Goal: Task Accomplishment & Management: Complete application form

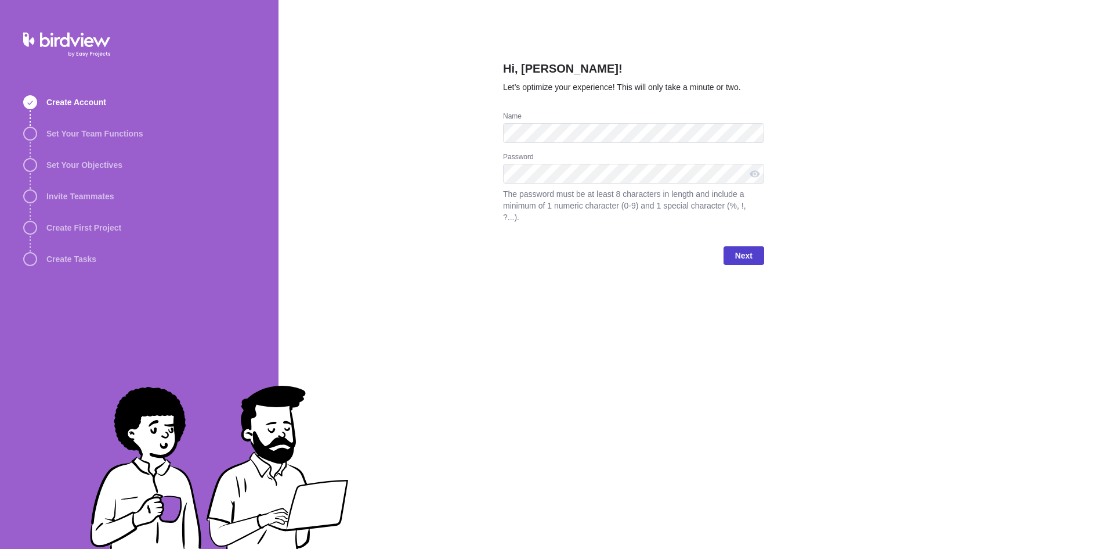
click at [757, 246] on span "Next" at bounding box center [744, 255] width 41 height 19
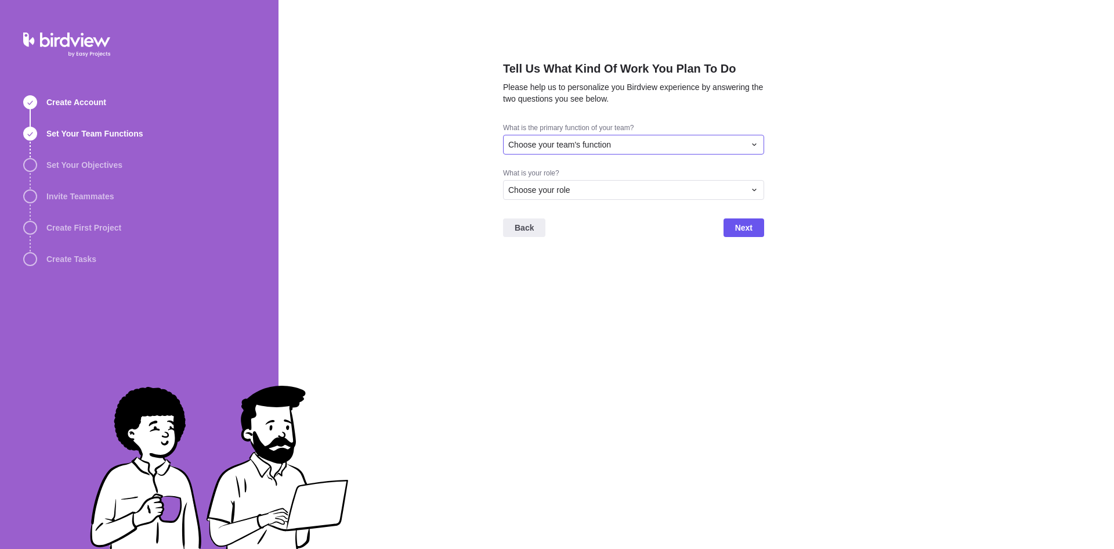
click at [681, 145] on div "Choose your team's function" at bounding box center [626, 145] width 237 height 12
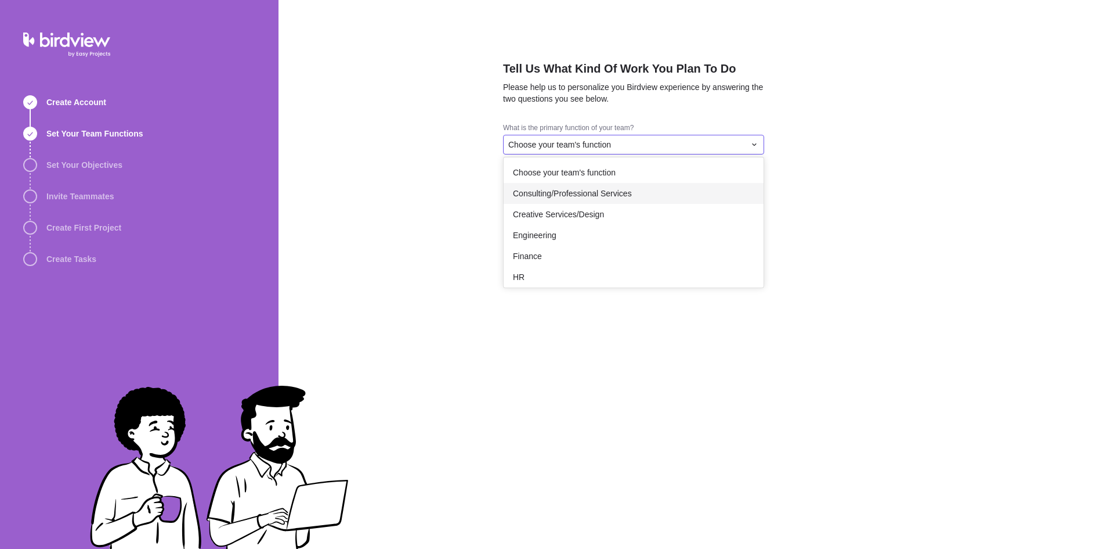
click at [639, 190] on div "Consulting/Professional Services" at bounding box center [634, 193] width 260 height 21
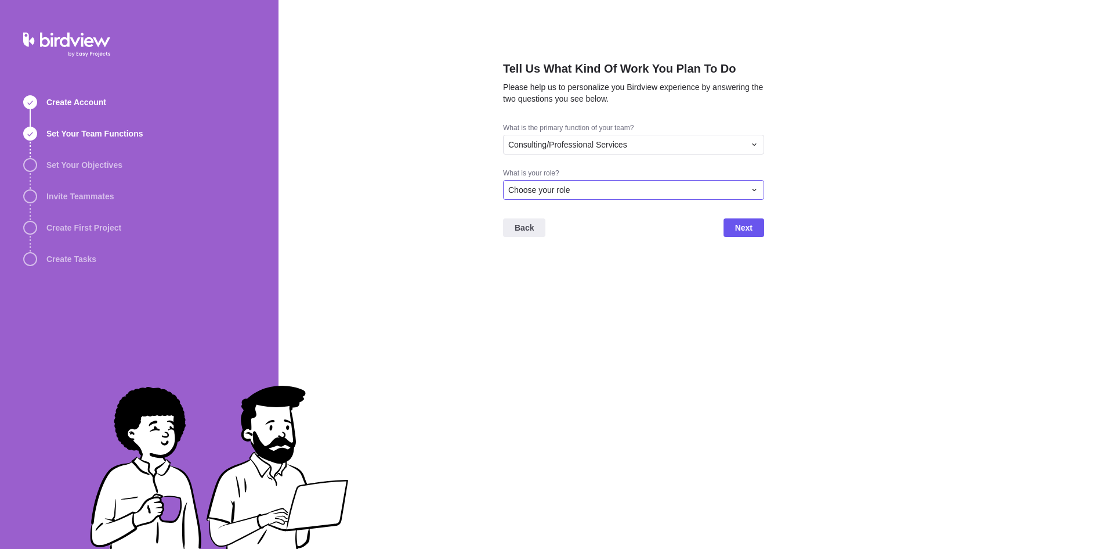
click at [605, 192] on div "Choose your role" at bounding box center [626, 190] width 237 height 12
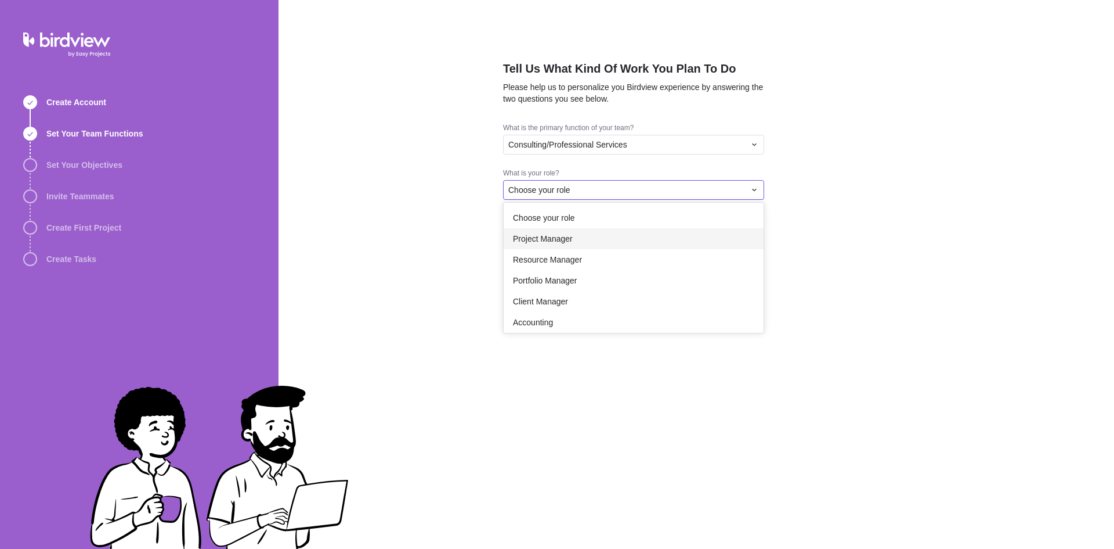
drag, startPoint x: 607, startPoint y: 232, endPoint x: 624, endPoint y: 232, distance: 17.4
click at [609, 232] on div "Project Manager" at bounding box center [634, 238] width 260 height 21
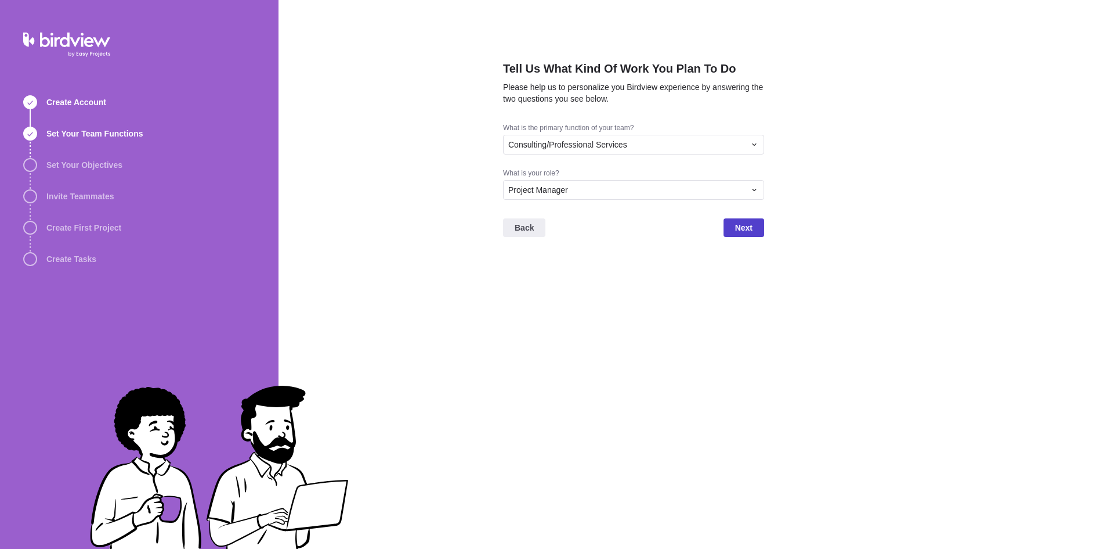
click at [752, 222] on span "Next" at bounding box center [743, 228] width 17 height 14
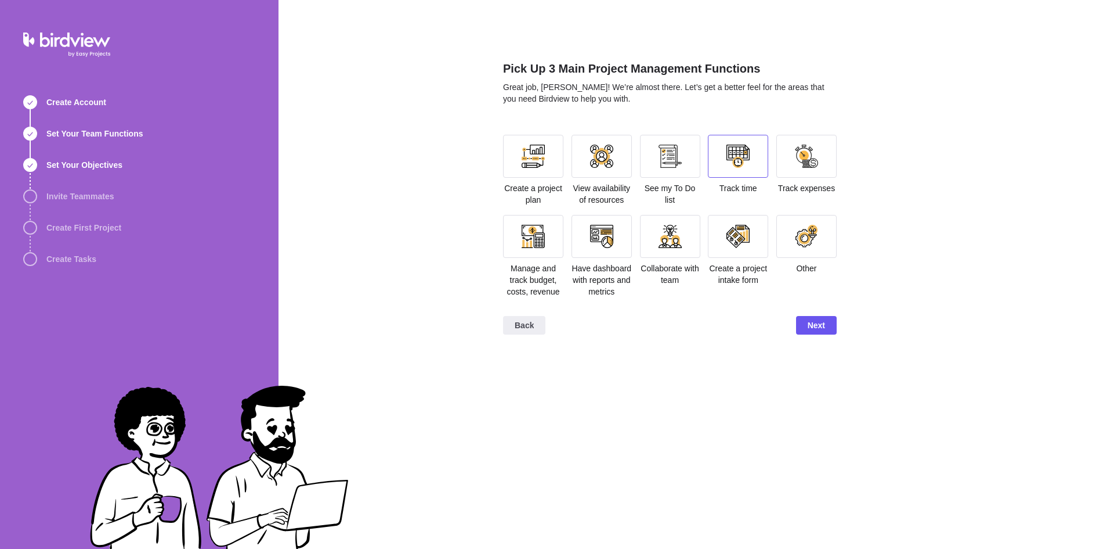
click at [727, 152] on div at bounding box center [738, 156] width 23 height 23
click at [825, 329] on span "Next" at bounding box center [816, 325] width 41 height 19
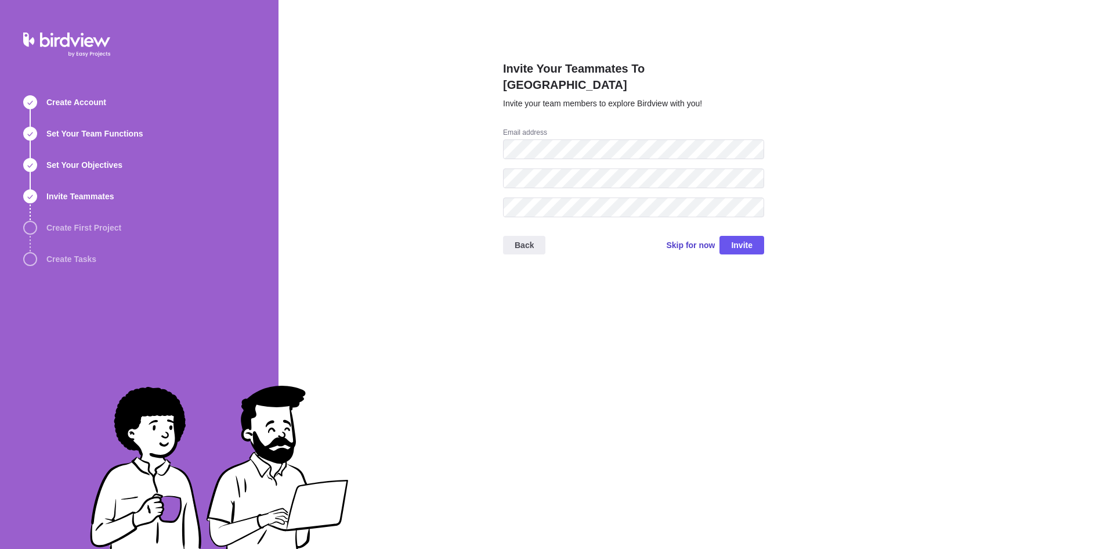
click at [698, 239] on span "Skip for now" at bounding box center [690, 245] width 49 height 12
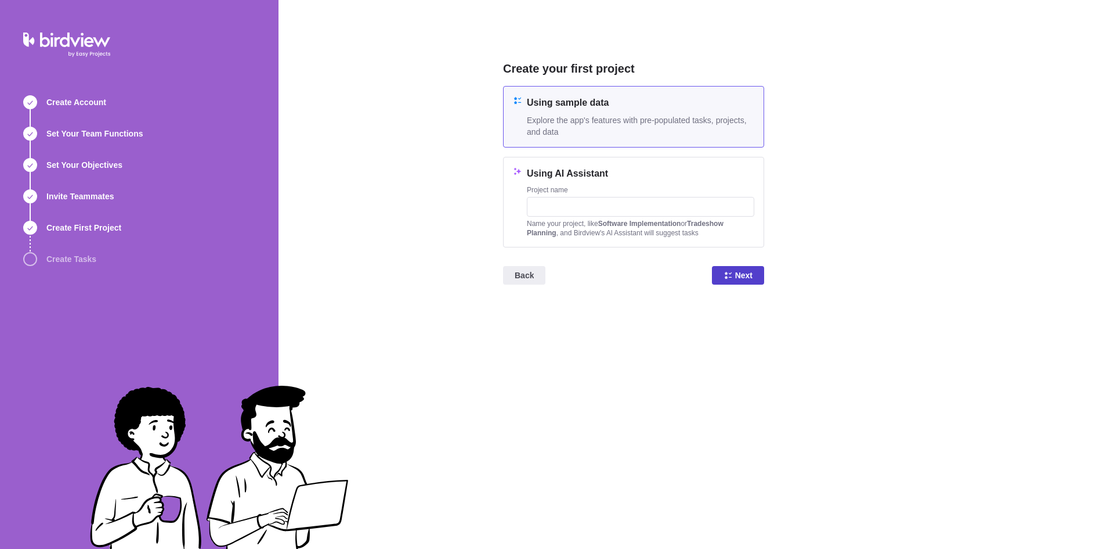
click at [734, 273] on span "Next" at bounding box center [738, 275] width 52 height 19
